Goal: Book appointment/travel/reservation

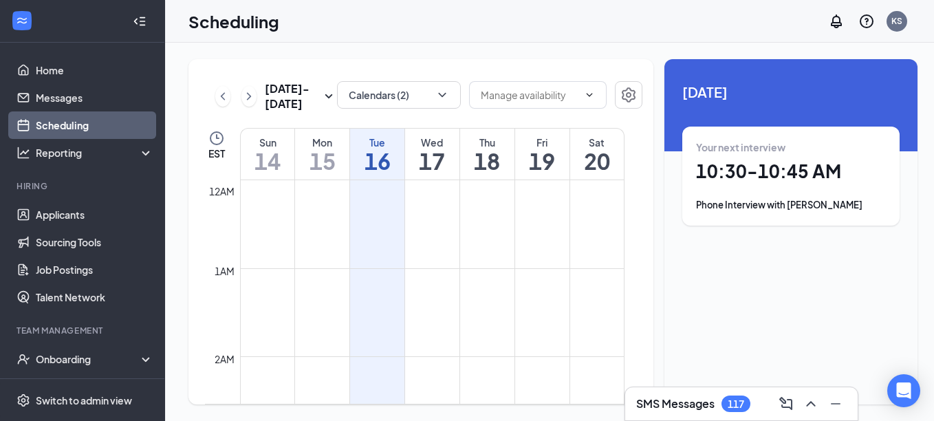
scroll to position [676, 0]
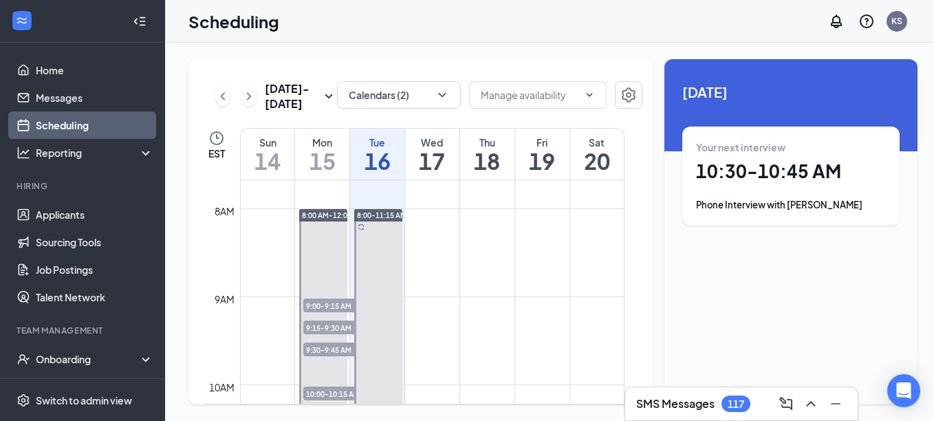
click at [730, 162] on h1 "10:30 - 10:45 AM" at bounding box center [791, 171] width 190 height 23
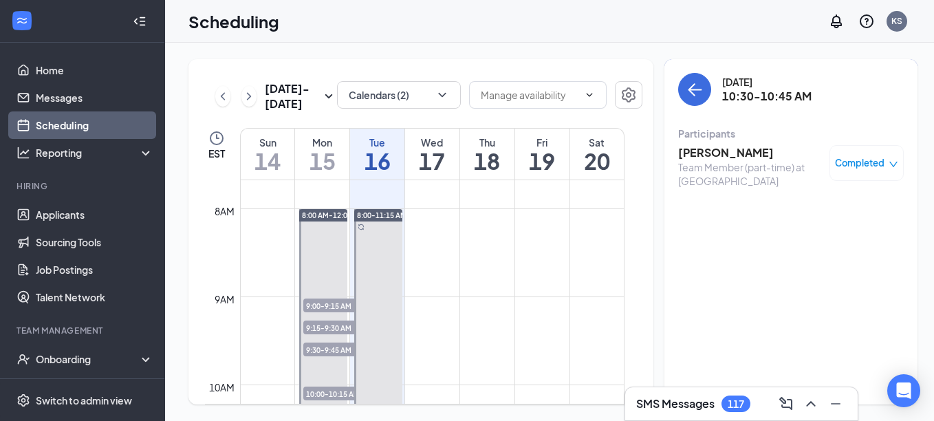
click at [735, 152] on h3 "[PERSON_NAME]" at bounding box center [750, 152] width 144 height 15
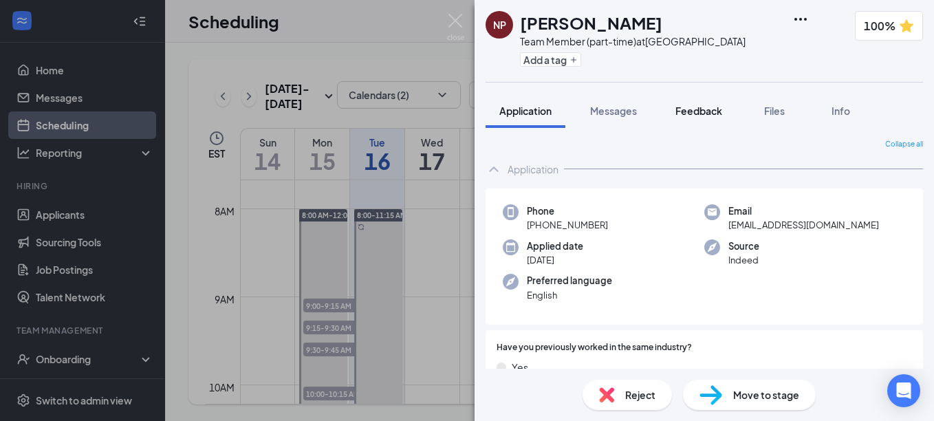
click at [701, 107] on span "Feedback" at bounding box center [698, 111] width 47 height 12
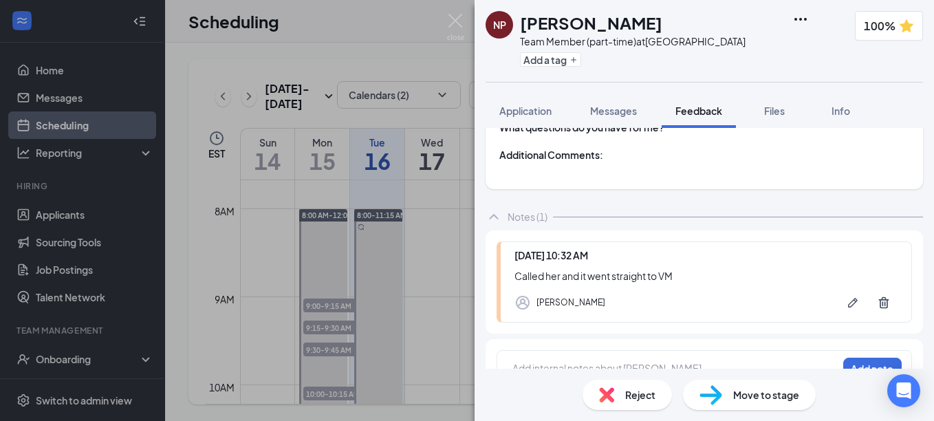
scroll to position [1103, 0]
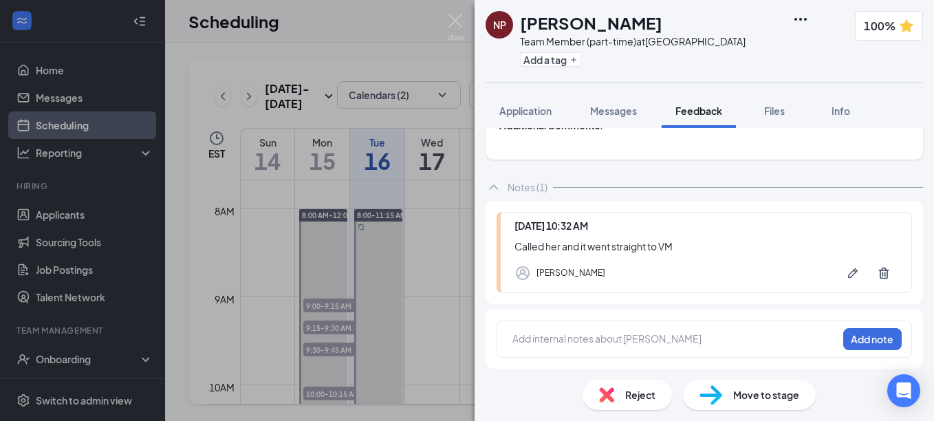
click at [672, 336] on div at bounding box center [675, 338] width 324 height 14
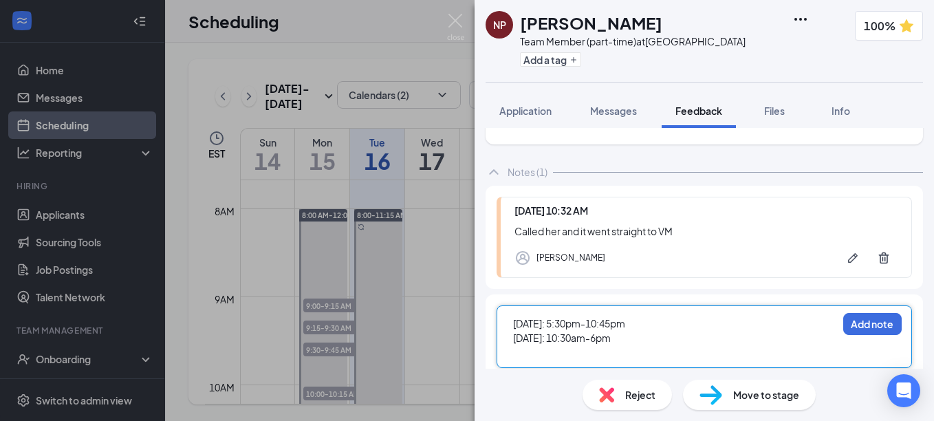
scroll to position [1108, 0]
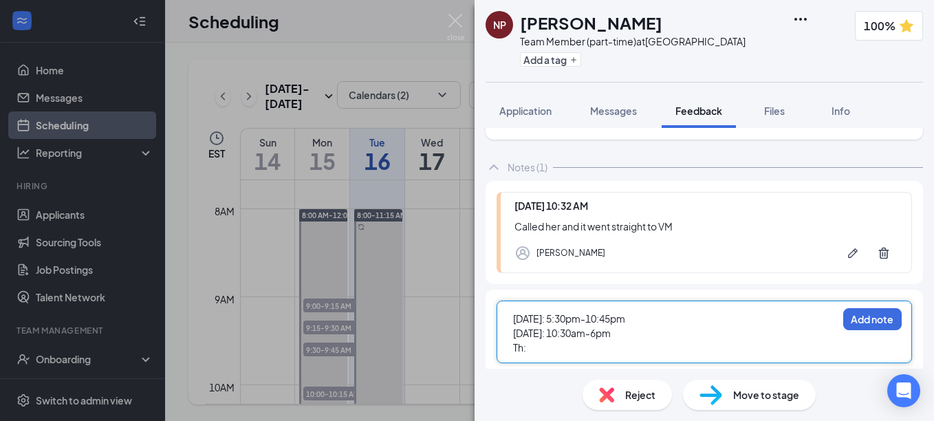
click at [566, 355] on div "Th:" at bounding box center [675, 347] width 324 height 14
click at [523, 353] on span "Th:5:00pm-10:45pm, 2:30pm-10:45pm" at bounding box center [600, 347] width 175 height 12
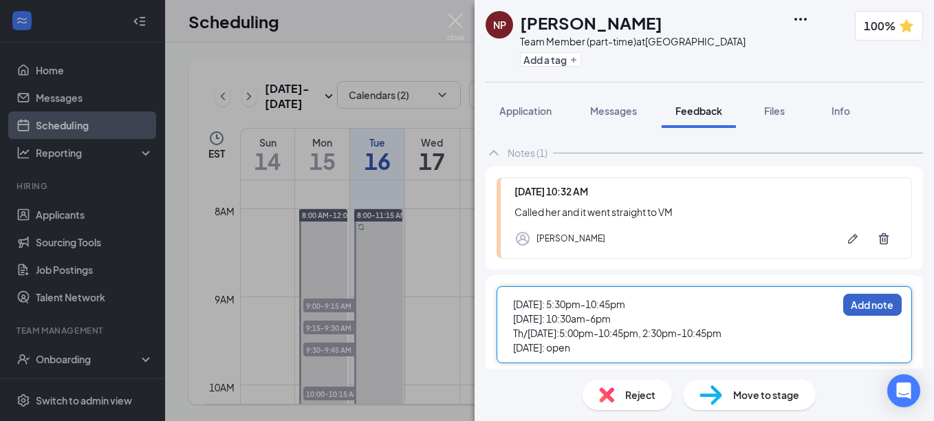
click at [864, 316] on button "Add note" at bounding box center [872, 305] width 58 height 22
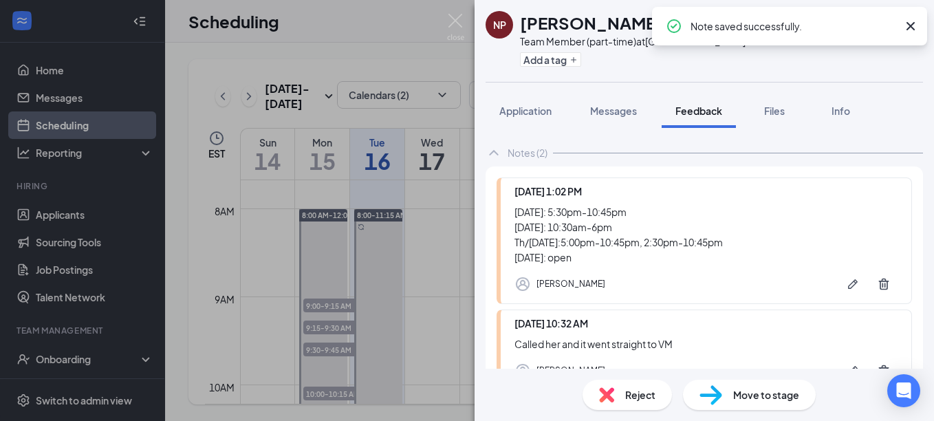
click at [777, 397] on span "Move to stage" at bounding box center [766, 394] width 66 height 15
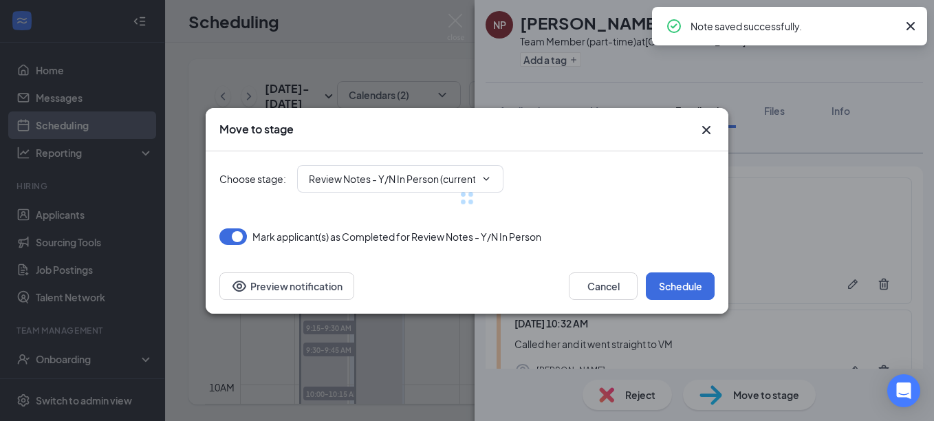
type input "In-Person Interview (next stage)"
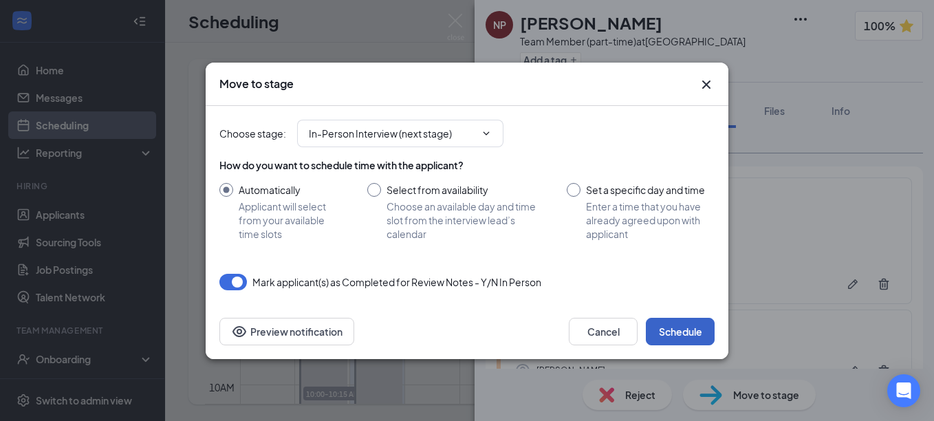
click at [675, 323] on button "Schedule" at bounding box center [680, 332] width 69 height 28
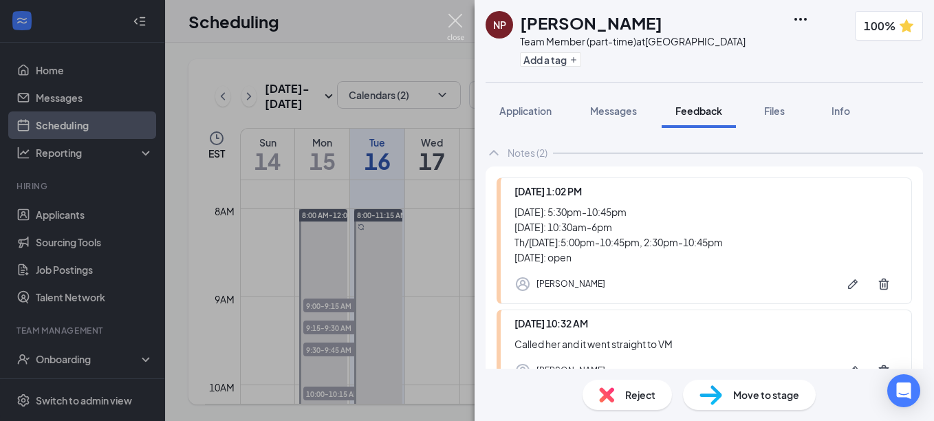
click at [457, 14] on img at bounding box center [455, 27] width 17 height 27
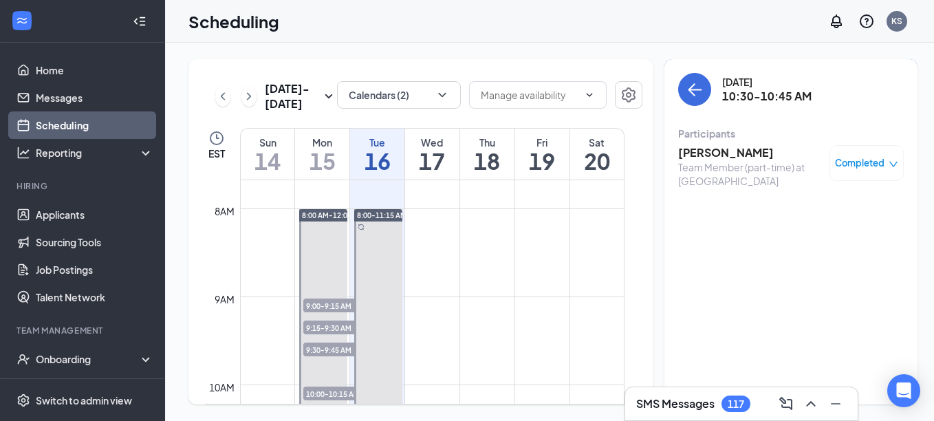
click at [698, 156] on h3 "[PERSON_NAME]" at bounding box center [750, 152] width 144 height 15
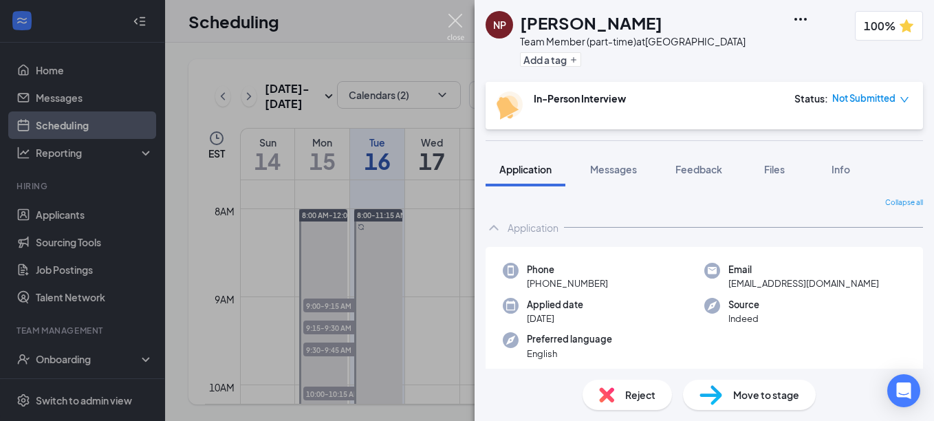
click at [450, 25] on img at bounding box center [455, 27] width 17 height 27
